Goal: Task Accomplishment & Management: Use online tool/utility

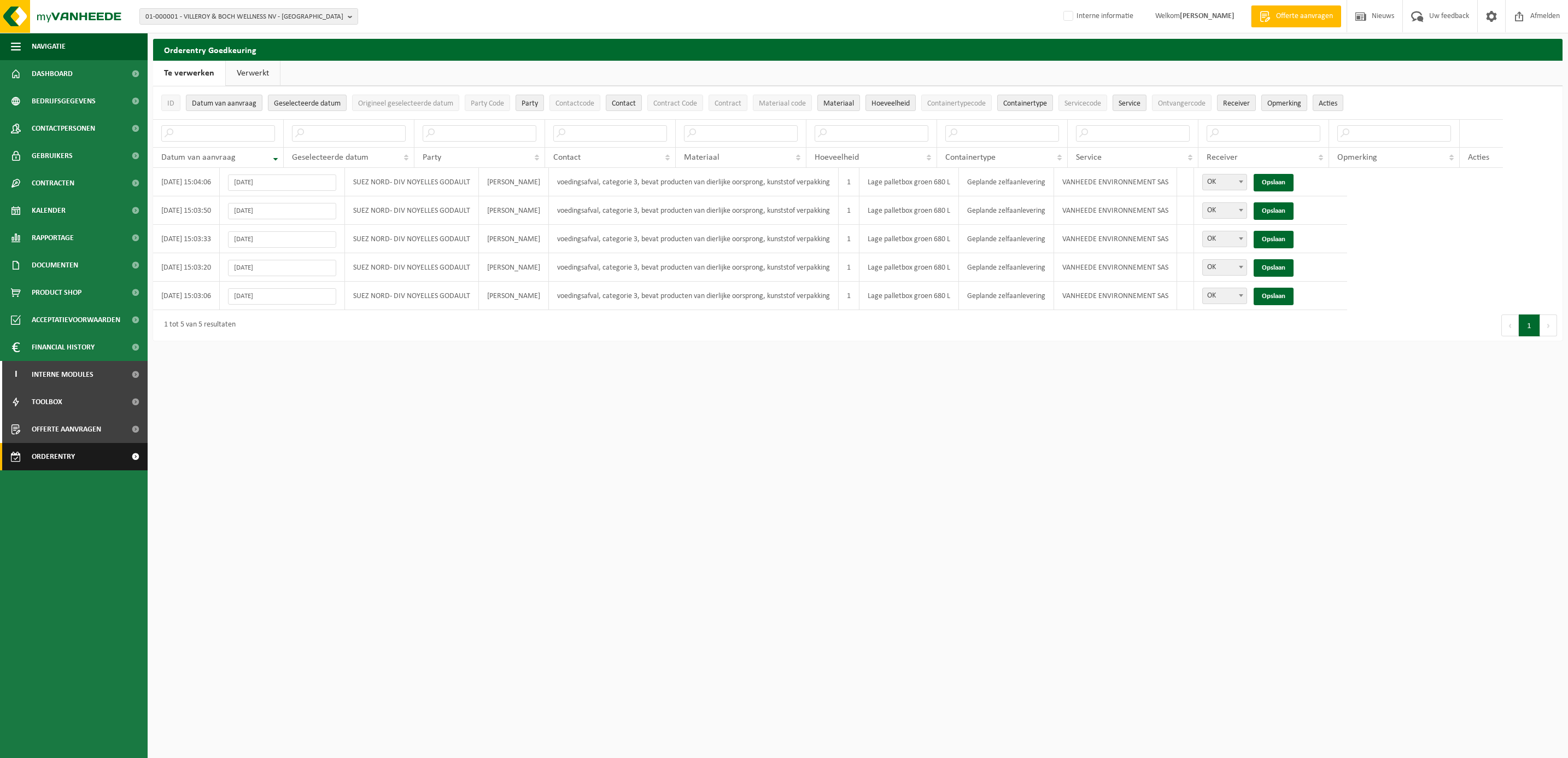
click at [77, 457] on span "Orderentry Goedkeuring" at bounding box center [77, 457] width 92 height 27
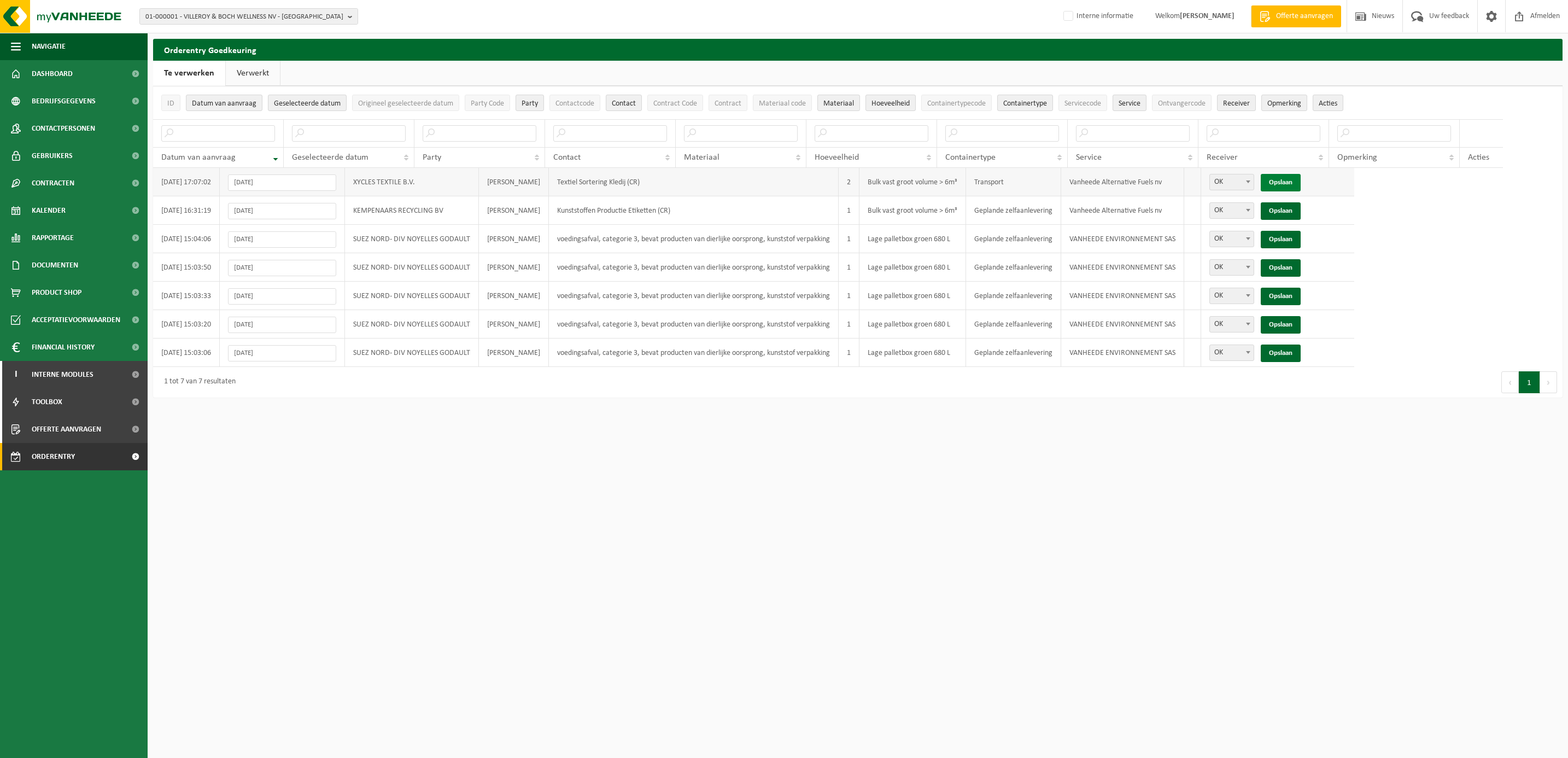
click at [1300, 184] on link "Opslaan" at bounding box center [1281, 183] width 40 height 18
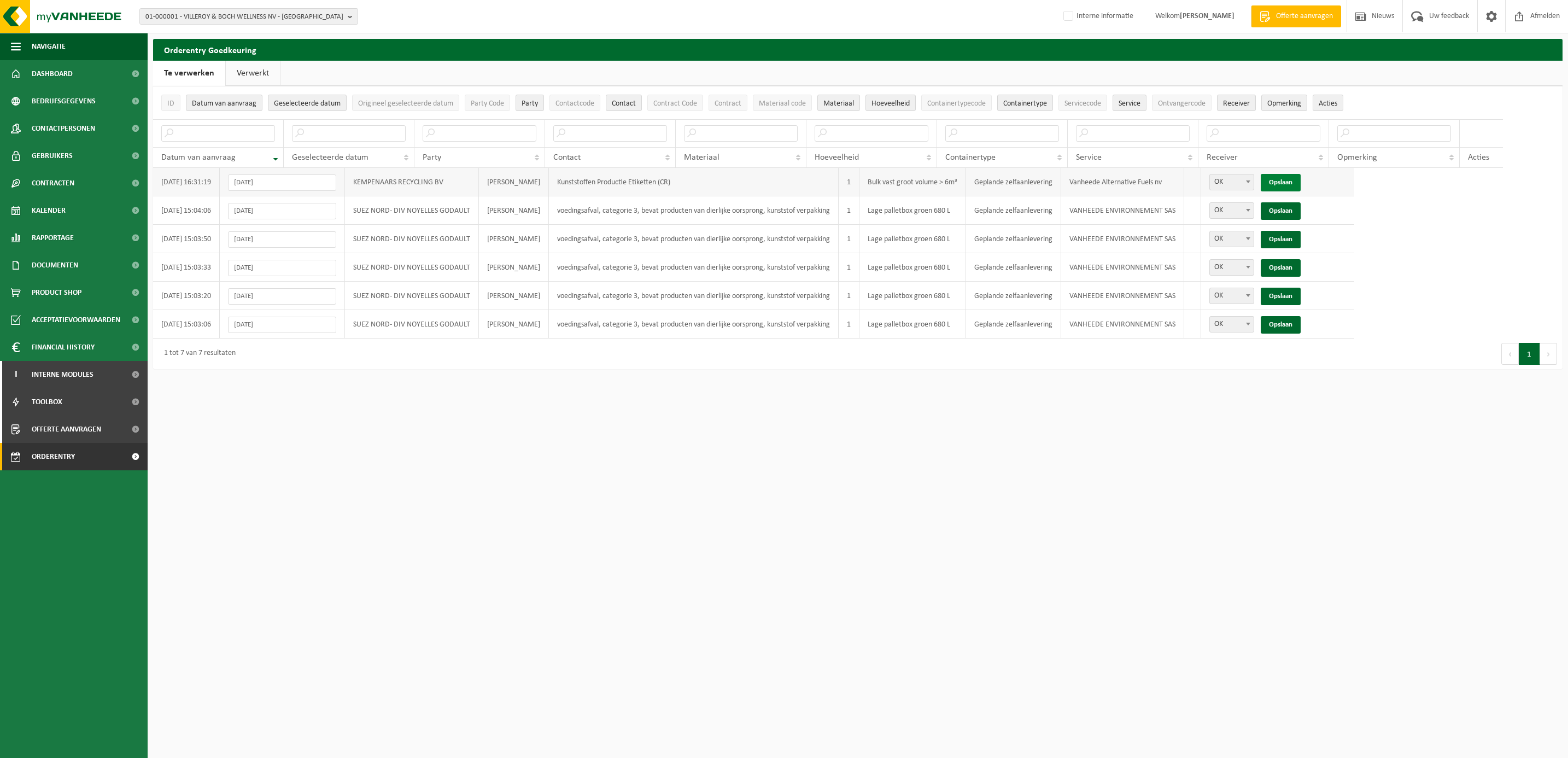
click at [1299, 181] on link "Opslaan" at bounding box center [1281, 183] width 40 height 18
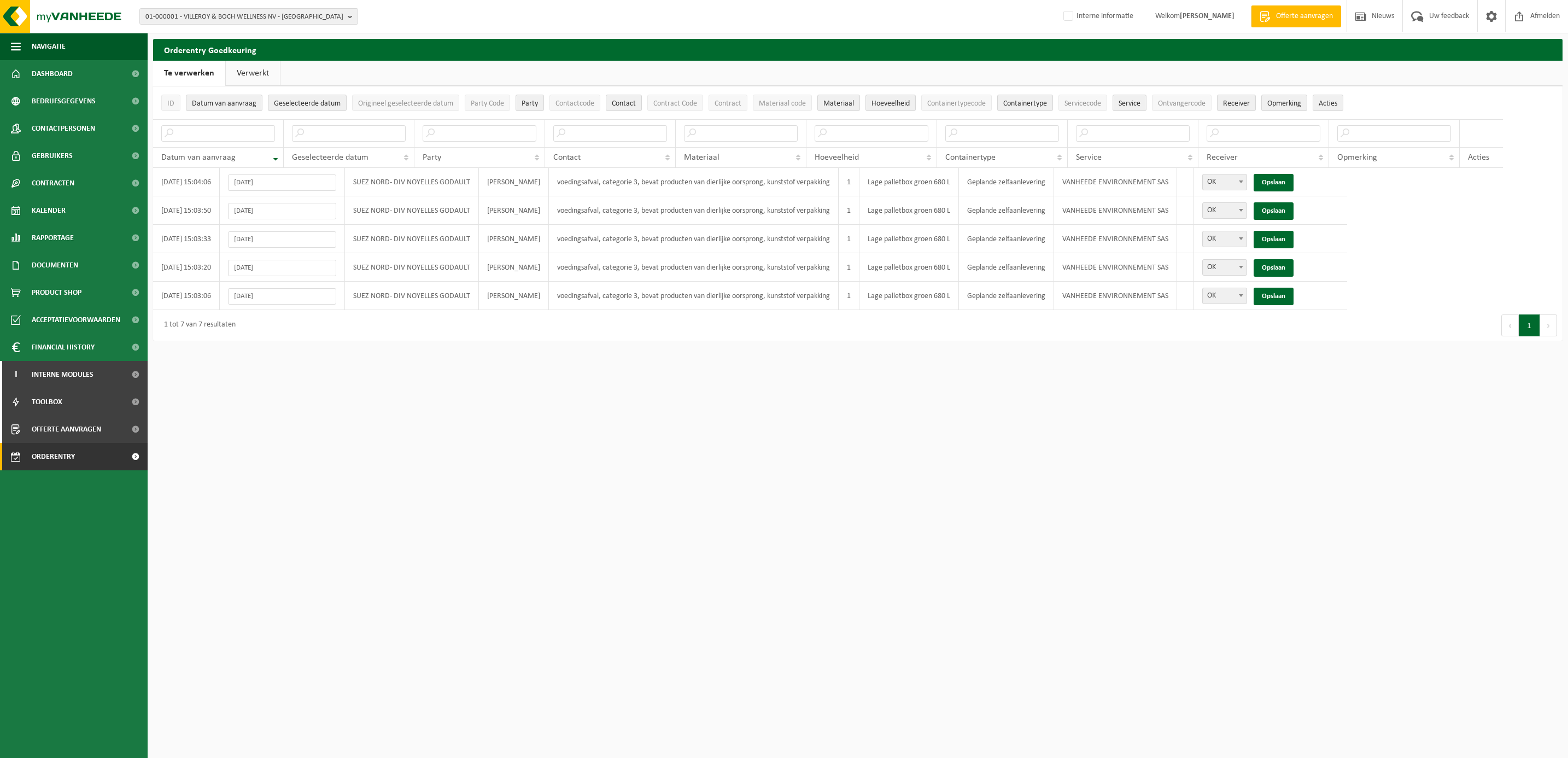
click at [248, 73] on link "Verwerkt" at bounding box center [253, 73] width 54 height 25
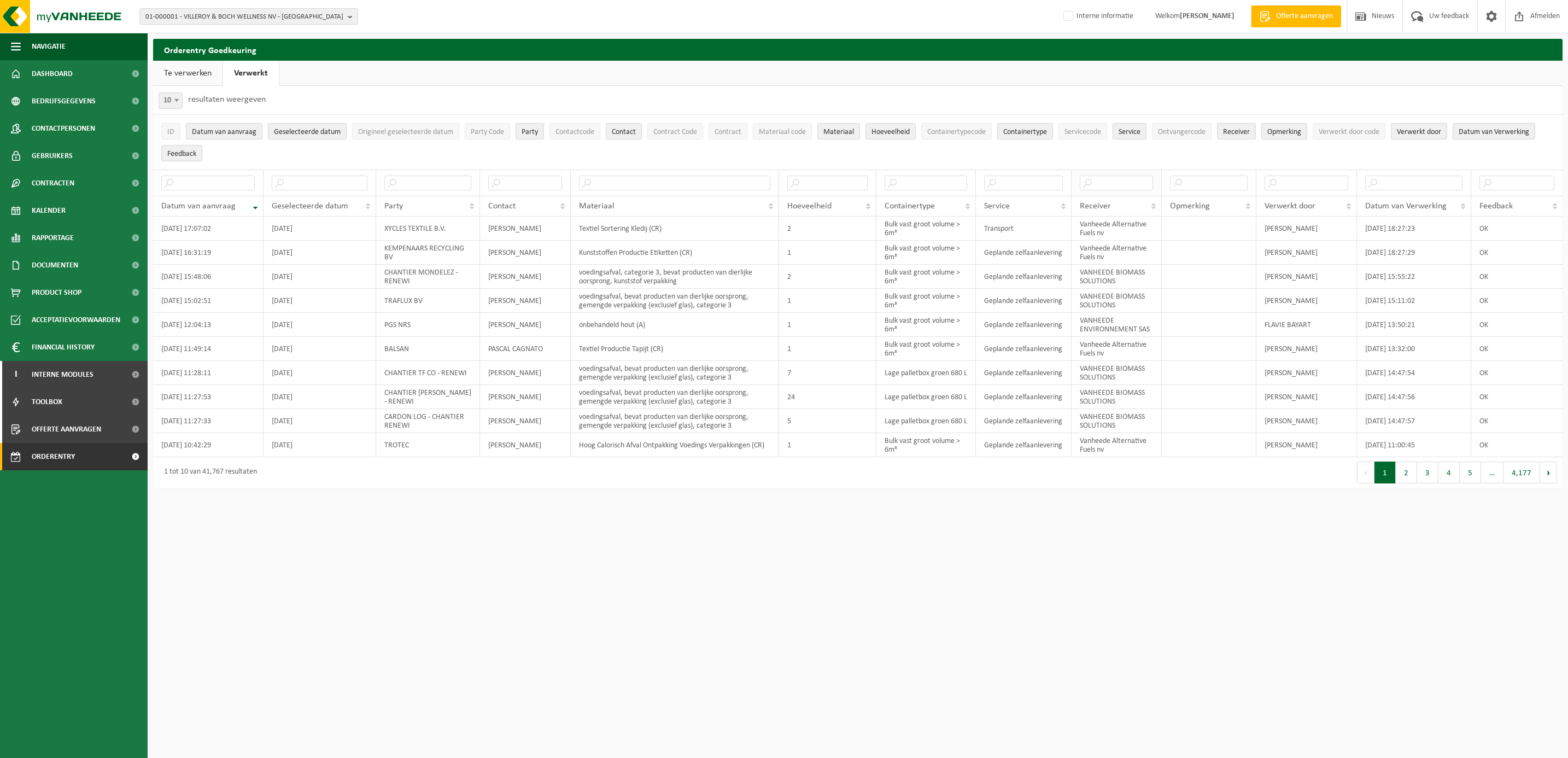
click at [1107, 194] on th at bounding box center [1116, 182] width 90 height 27
click at [1112, 187] on input "text" at bounding box center [1116, 183] width 73 height 15
type input "fuels"
